Goal: Navigation & Orientation: Find specific page/section

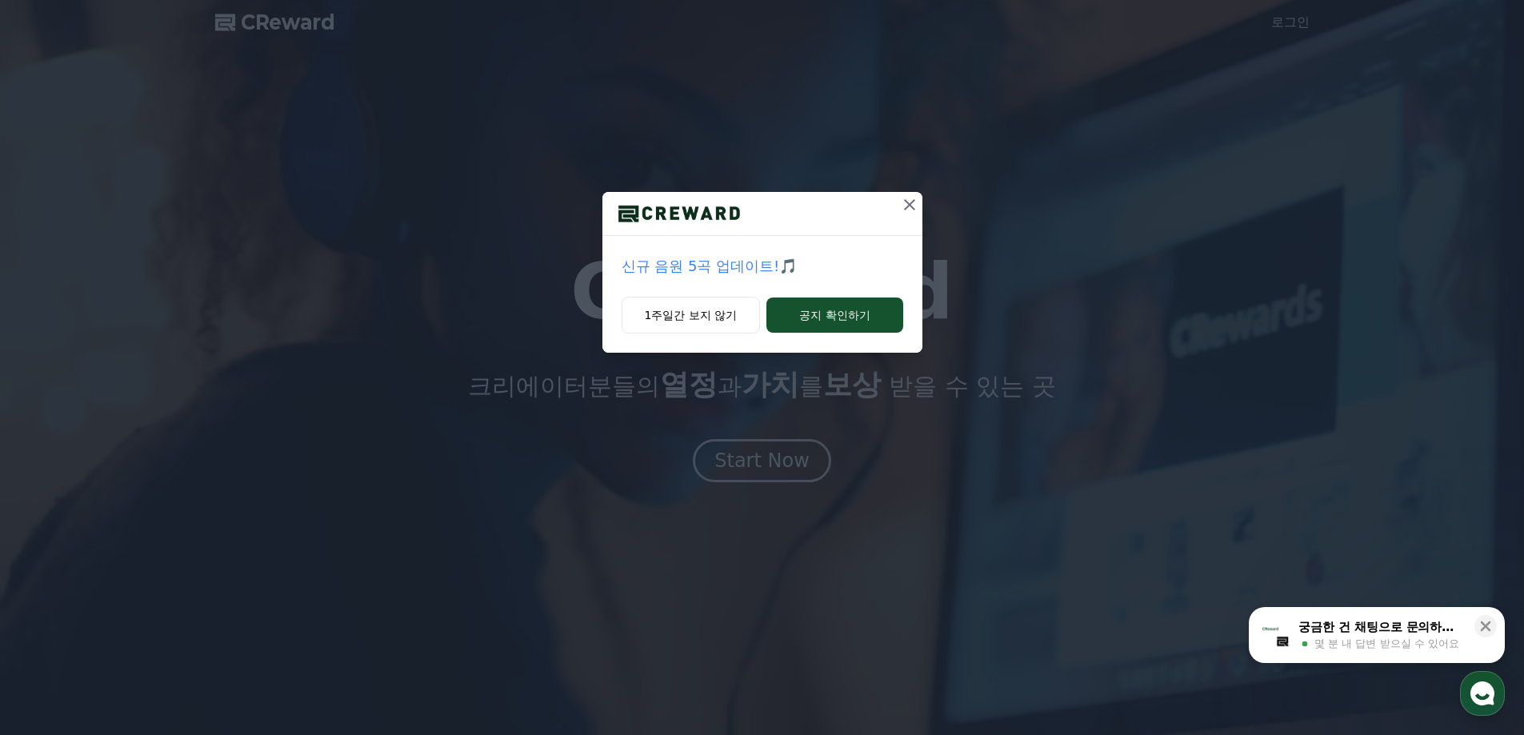
click at [908, 210] on icon at bounding box center [909, 204] width 19 height 19
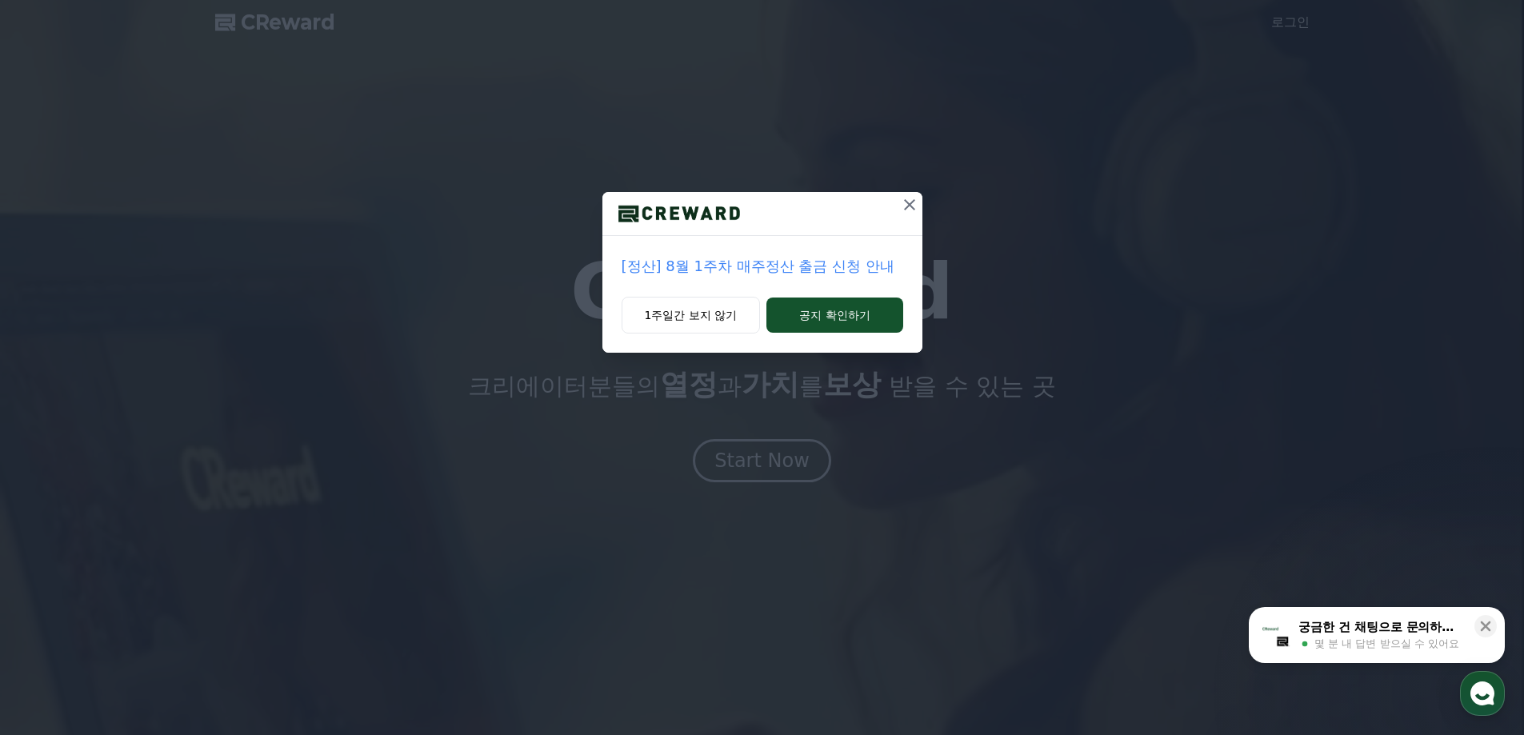
click at [910, 203] on icon at bounding box center [909, 204] width 11 height 11
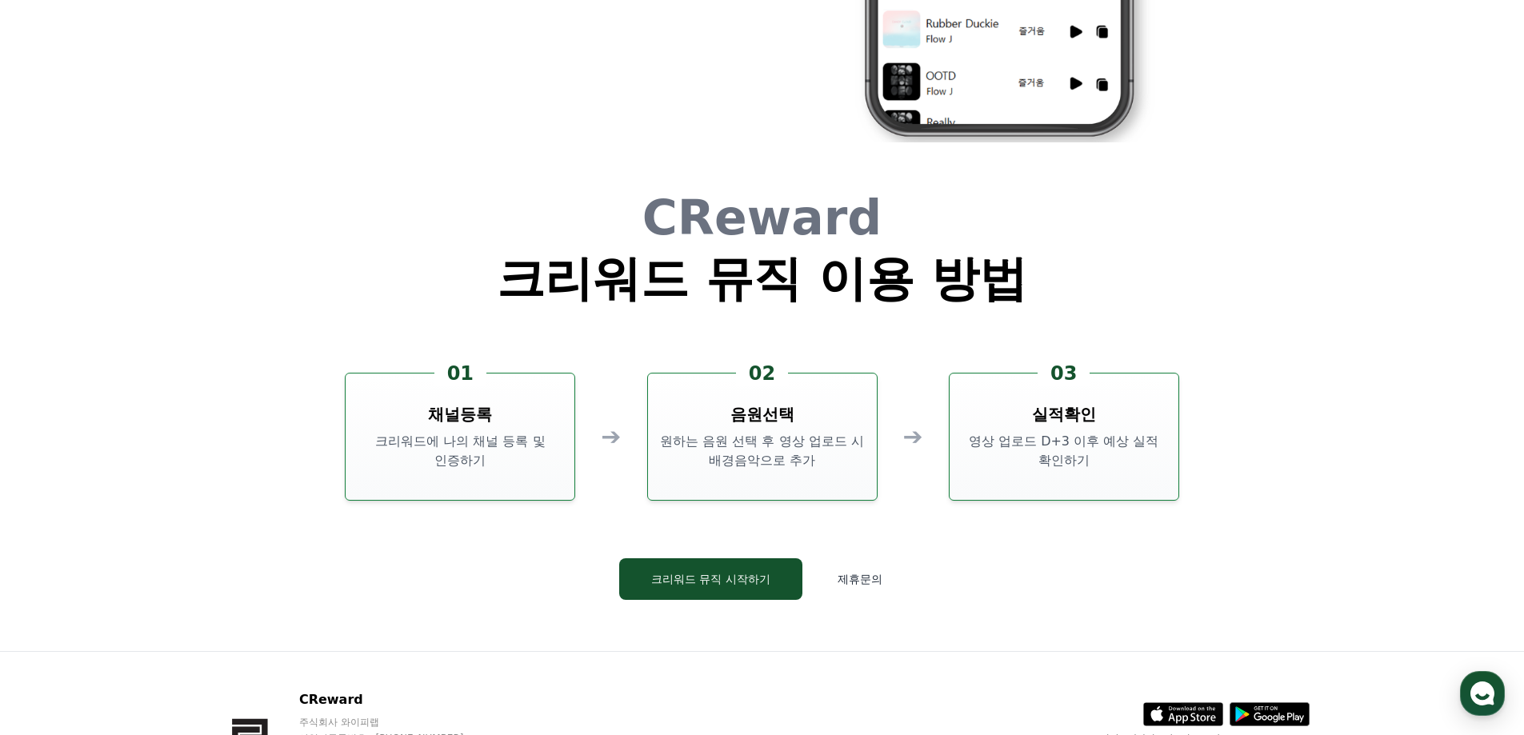
scroll to position [4334, 0]
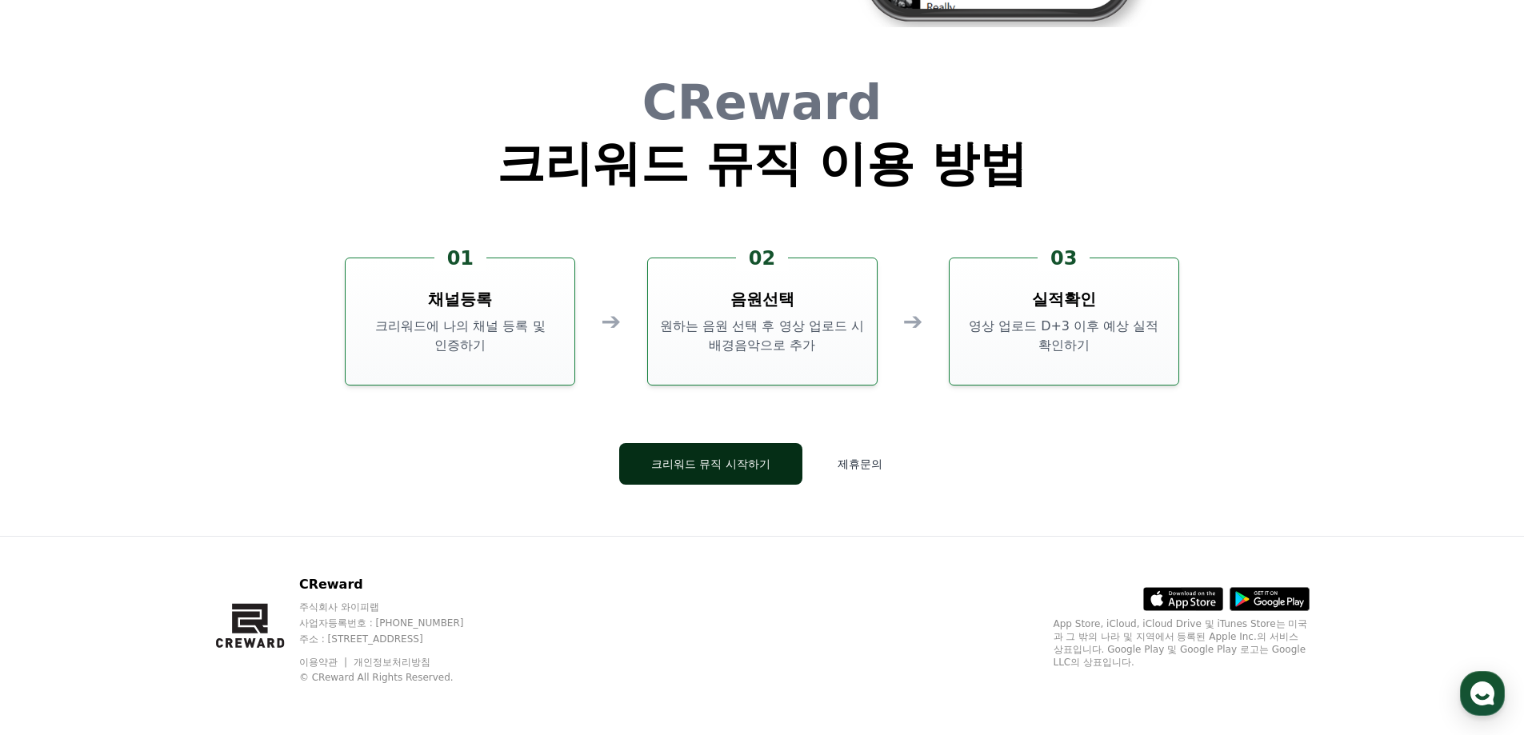
click at [769, 482] on button "크리워드 뮤직 시작하기" at bounding box center [710, 464] width 183 height 42
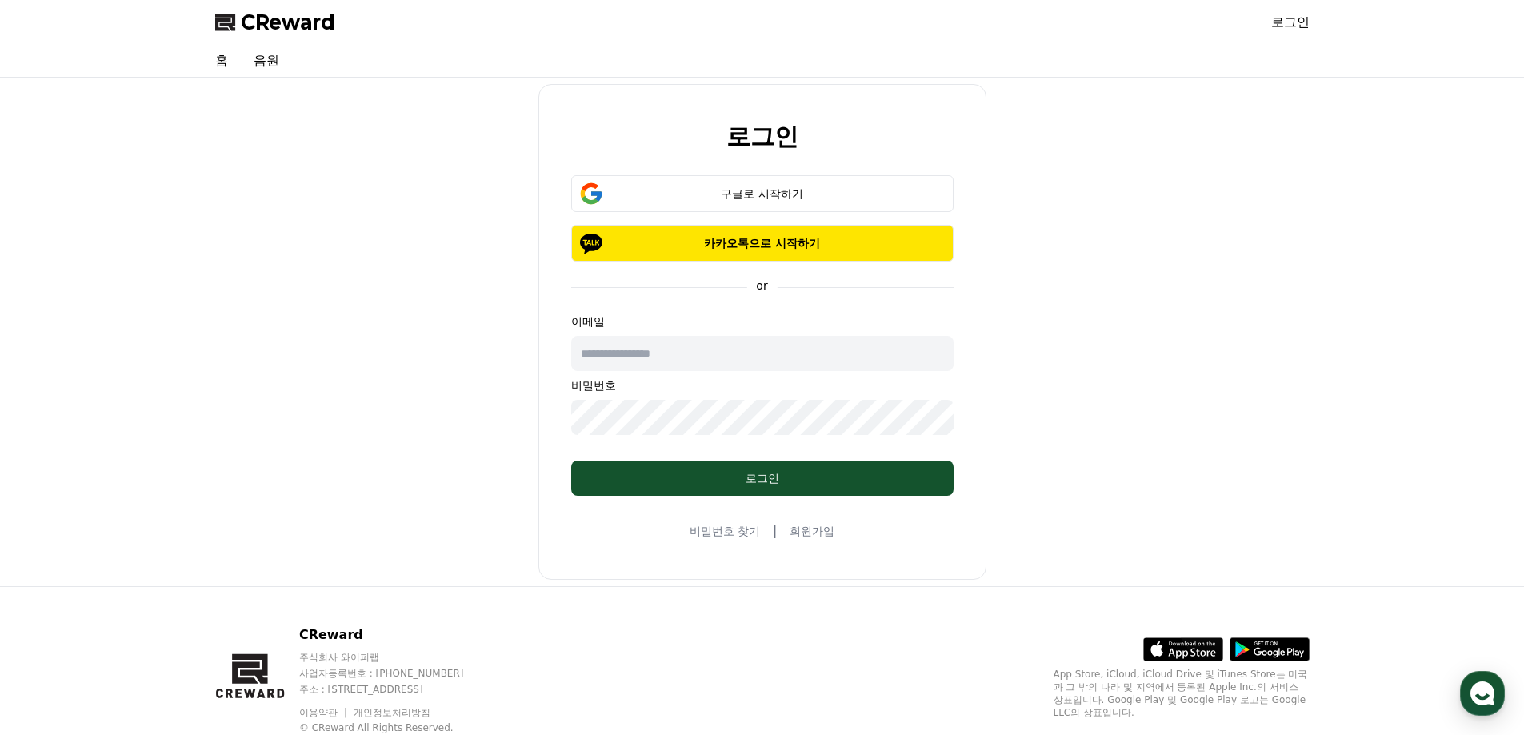
click at [322, 313] on div "로그인 구글로 시작하기 카카오톡으로 시작하기 or 이메일 비밀번호 로그인 비밀번호 찾기 | 회원가입" at bounding box center [762, 332] width 1107 height 496
click at [224, 149] on div "로그인 구글로 시작하기 카카오톡으로 시작하기 or 이메일 비밀번호 로그인 비밀번호 찾기 | 회원가입" at bounding box center [762, 332] width 1107 height 496
click at [236, 62] on link "홈" at bounding box center [221, 61] width 38 height 32
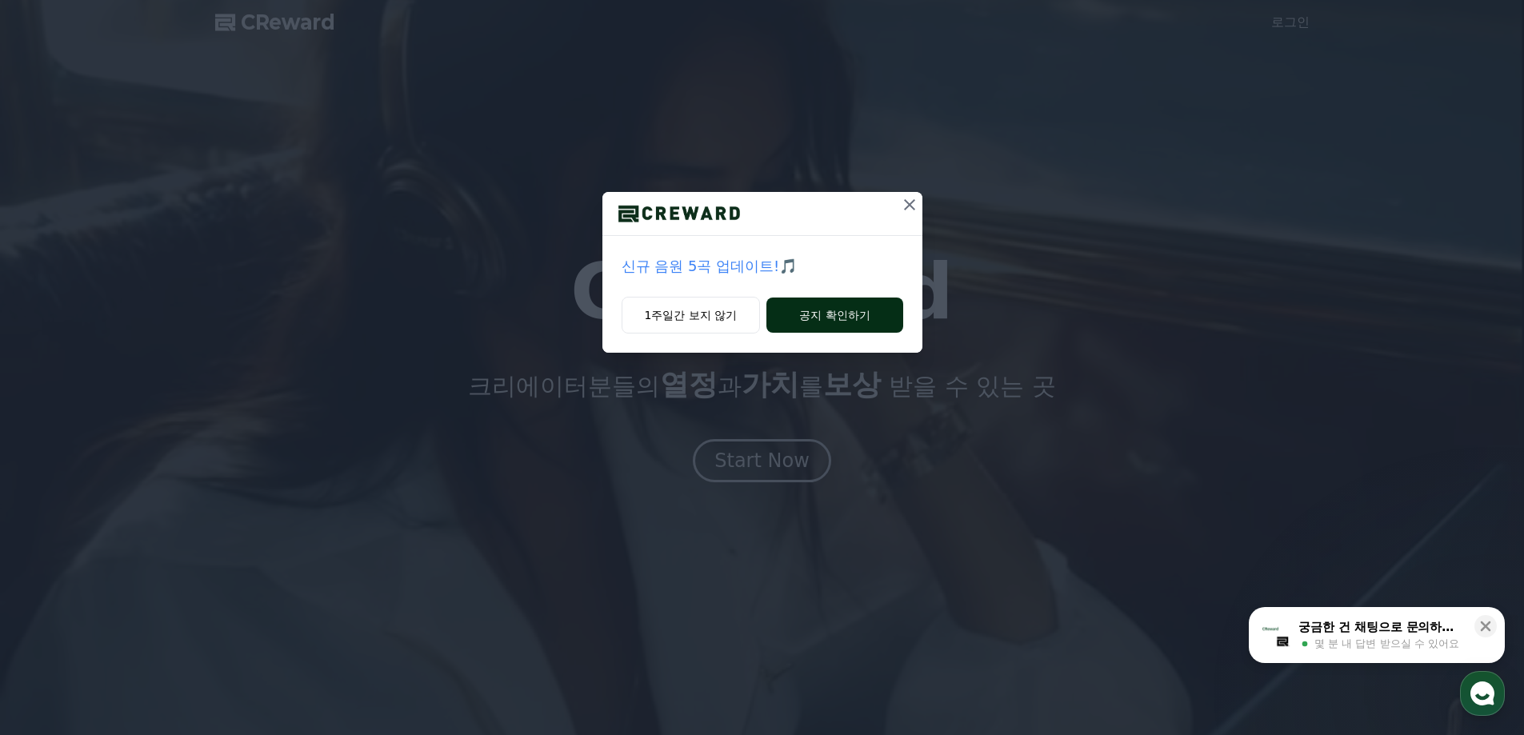
click at [834, 318] on button "공지 확인하기" at bounding box center [834, 315] width 136 height 35
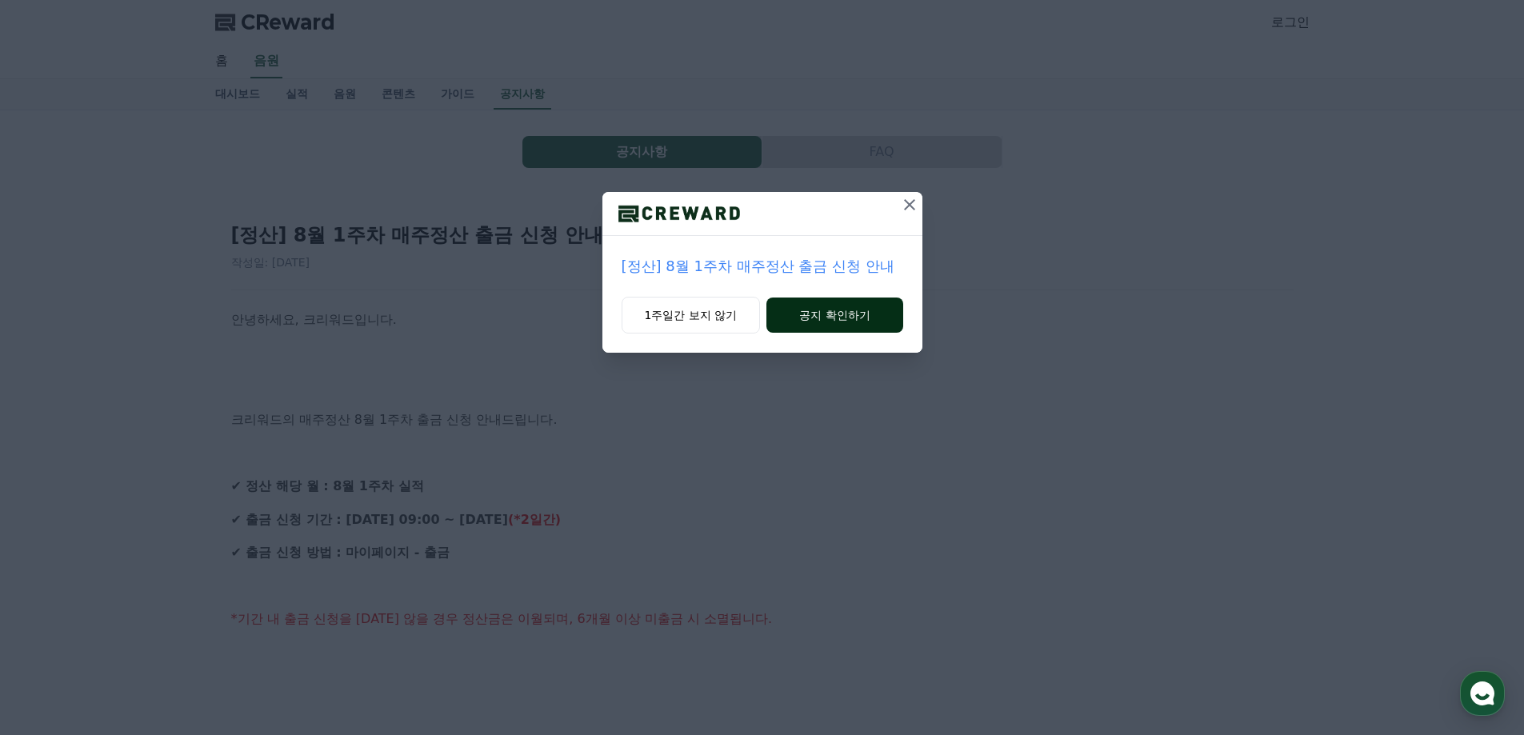
click at [833, 318] on button "공지 확인하기" at bounding box center [834, 315] width 136 height 35
